Goal: Find specific page/section

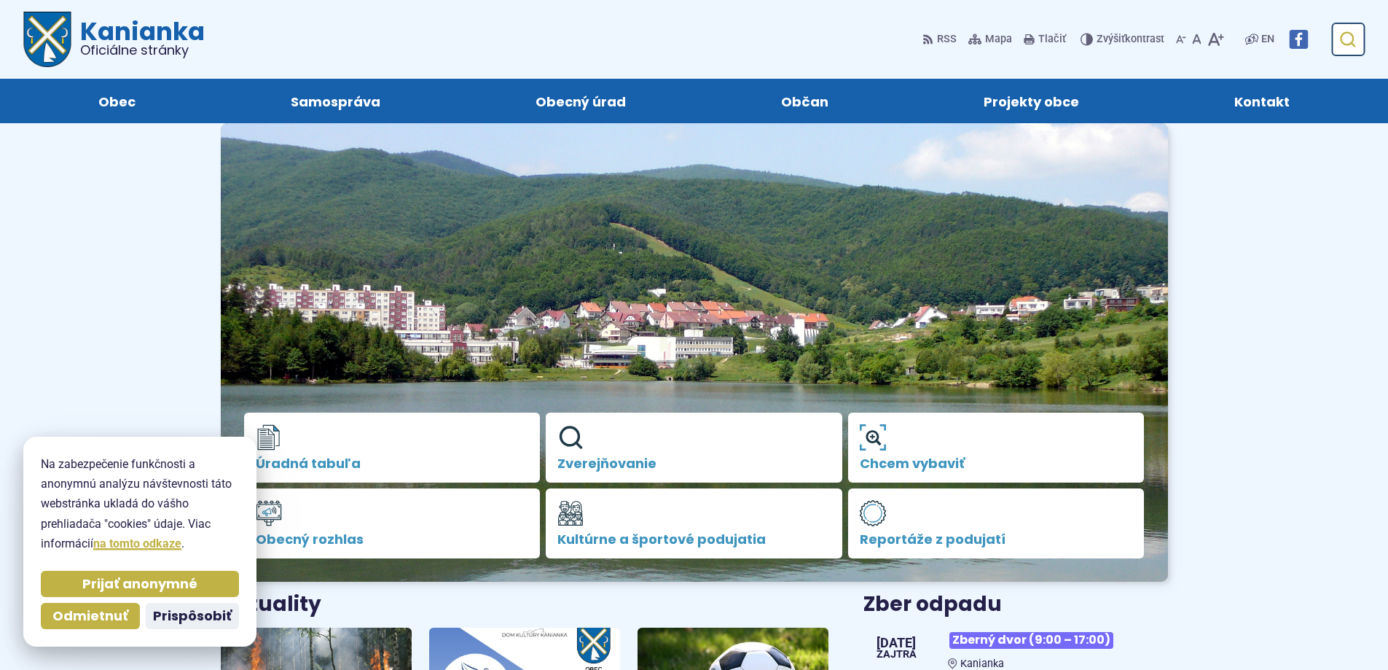
click at [1356, 39] on icon "submit" at bounding box center [1346, 39] width 17 height 17
type input "**********"
click at [1334, 26] on button "Odoslať vyhľadávací formulár" at bounding box center [1347, 39] width 26 height 26
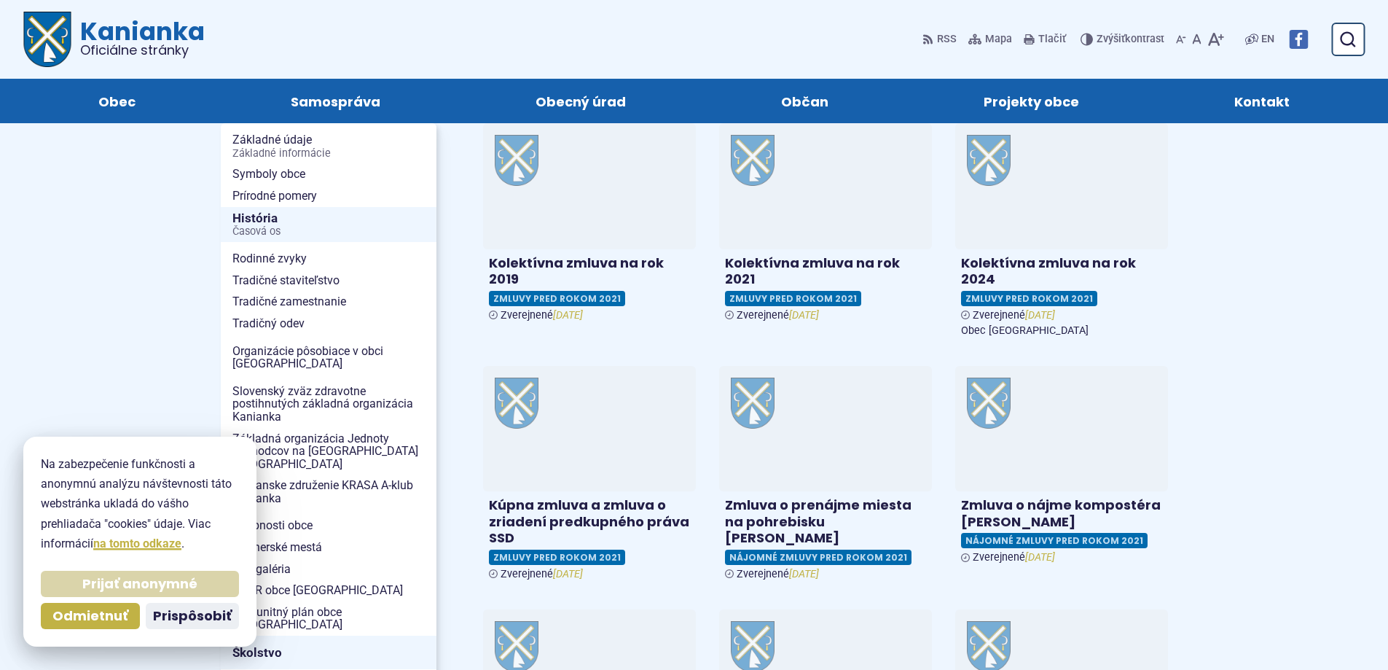
click at [160, 584] on span "Prijať anonymné" at bounding box center [139, 584] width 115 height 17
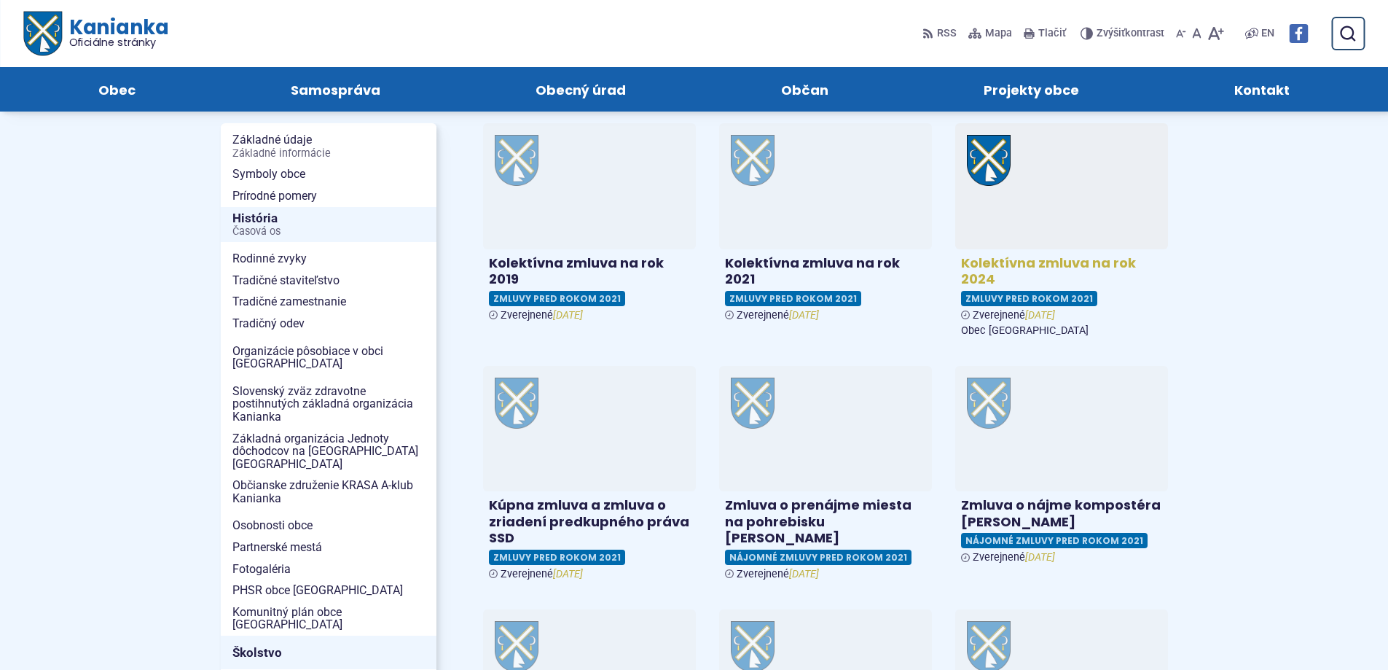
click at [972, 273] on h4 "Kolektívna zmluva na rok 2024" at bounding box center [1061, 271] width 201 height 33
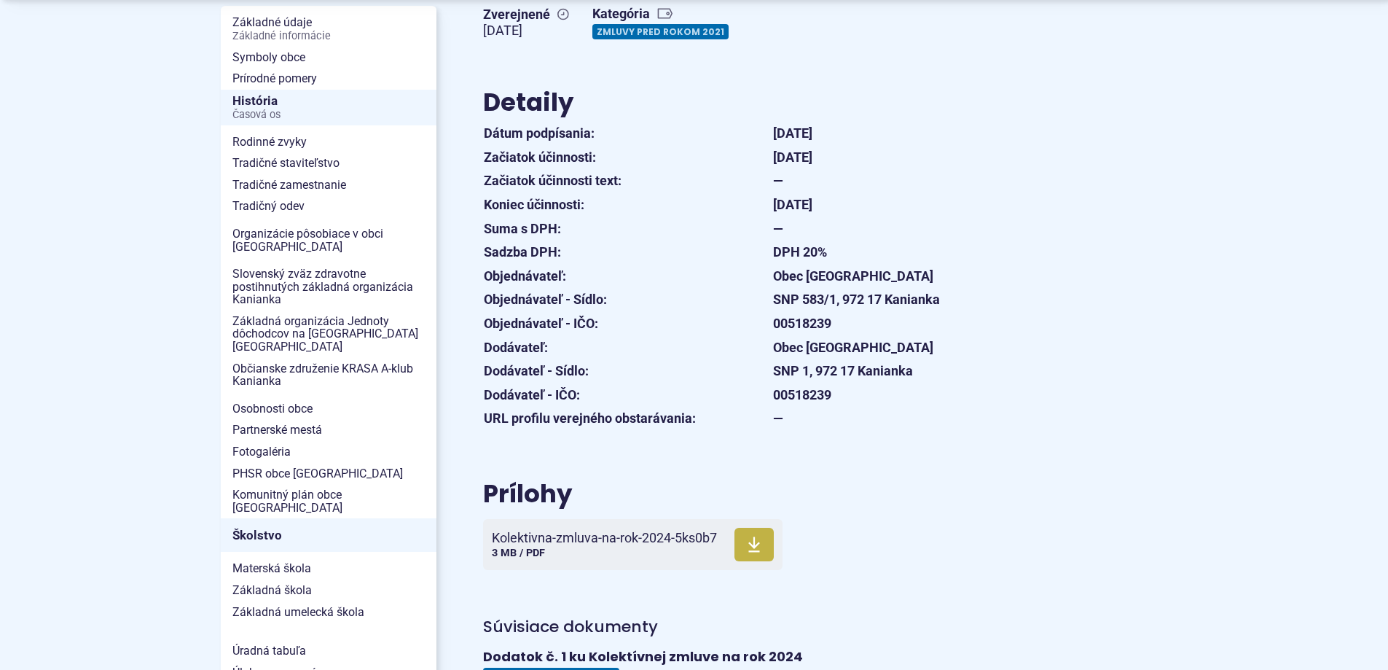
scroll to position [364, 0]
